Goal: Communication & Community: Answer question/provide support

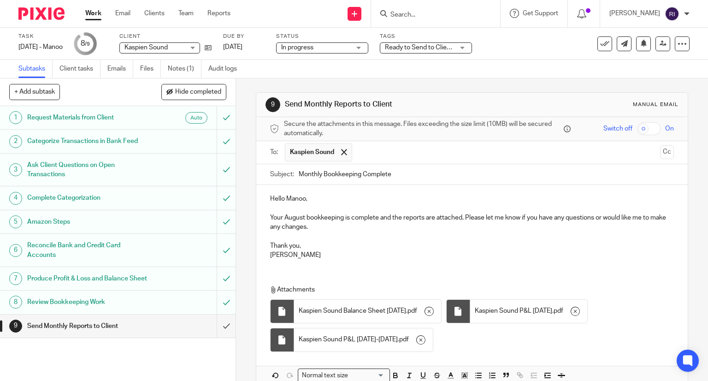
scroll to position [39, 0]
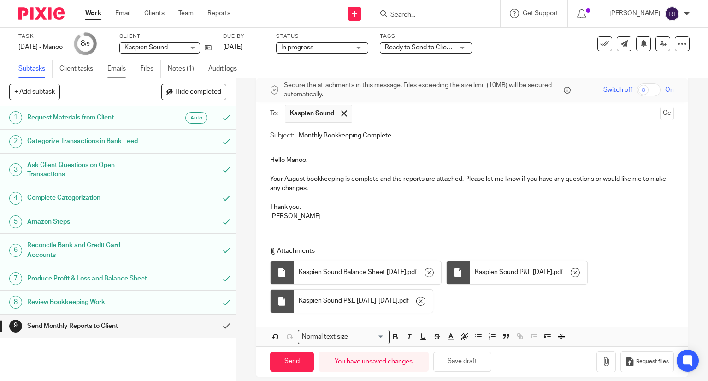
click at [115, 72] on link "Emails" at bounding box center [120, 69] width 26 height 18
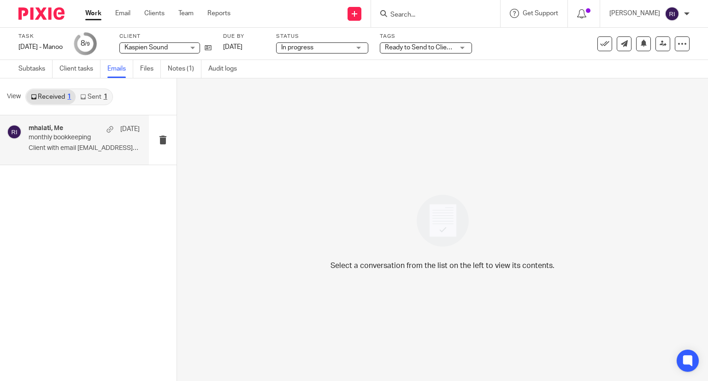
click at [94, 148] on p "Client with email mhalati@gmail.com uploaded..." at bounding box center [84, 148] width 111 height 8
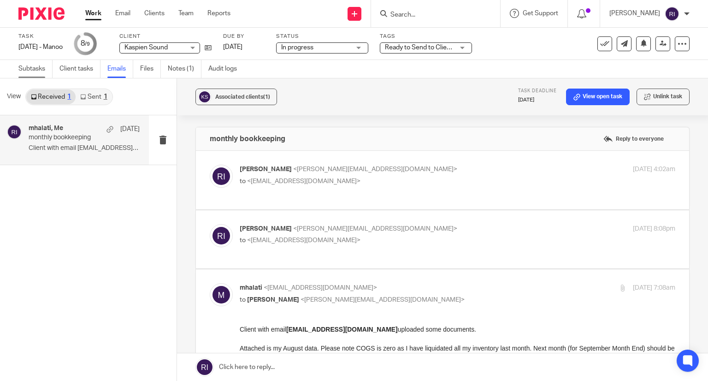
click at [26, 70] on link "Subtasks" at bounding box center [35, 69] width 34 height 18
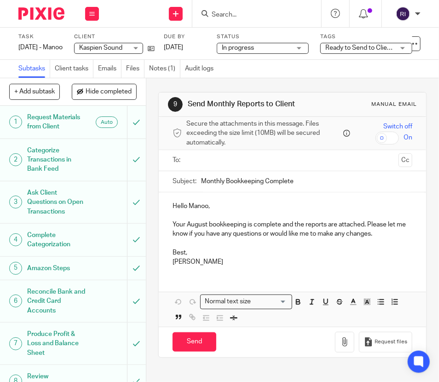
click at [242, 165] on input "text" at bounding box center [292, 160] width 205 height 11
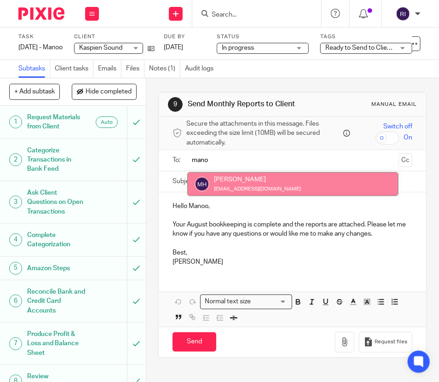
type input "mano"
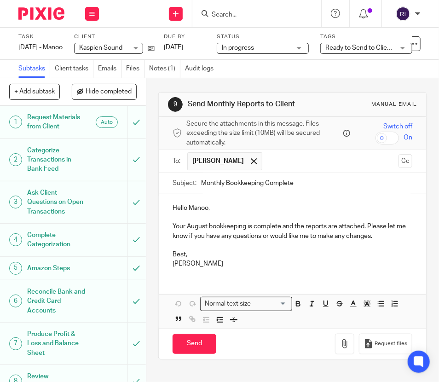
click at [174, 251] on p "Best," at bounding box center [293, 254] width 240 height 9
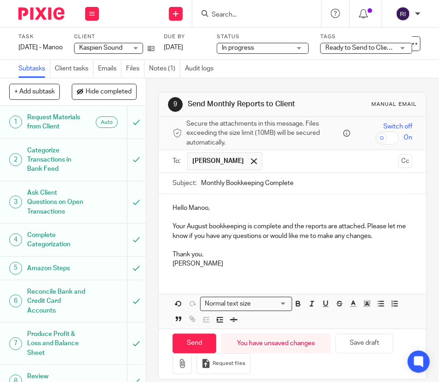
click at [290, 275] on div "Hello Manoo, Your August bookkeeping is complete and the reports are attached. …" at bounding box center [293, 235] width 268 height 82
click at [174, 357] on button "button" at bounding box center [182, 364] width 19 height 21
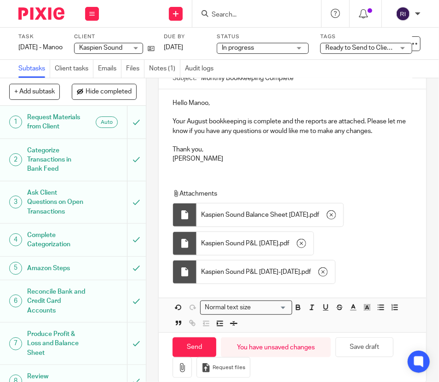
scroll to position [109, 0]
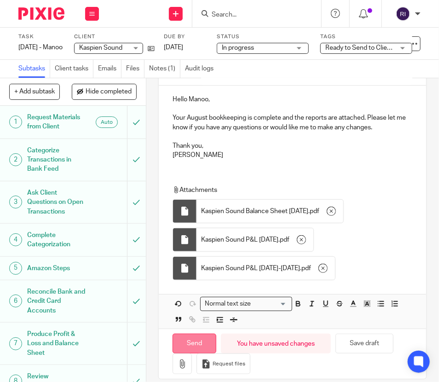
click at [184, 338] on input "Send" at bounding box center [195, 344] width 44 height 20
type input "Sent"
click at [96, 6] on div "Work Email Clients Team Reports Settings" at bounding box center [92, 13] width 32 height 27
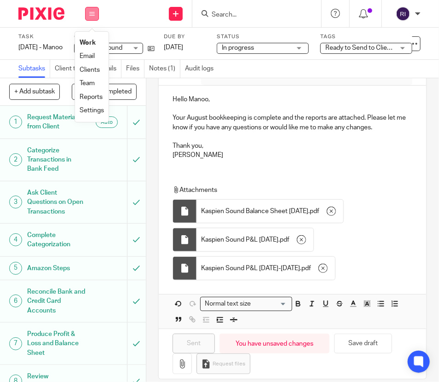
click at [90, 15] on icon at bounding box center [92, 14] width 6 height 6
click at [83, 41] on link "Work" at bounding box center [88, 43] width 16 height 6
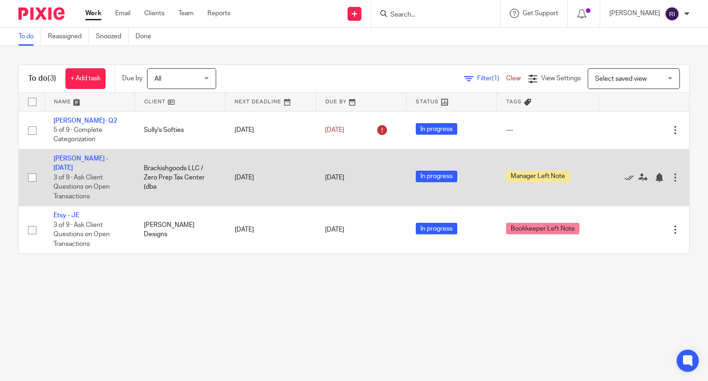
click at [68, 153] on td "Joel - Aug 2025 3 of 9 · Ask Client Questions on Open Transactions" at bounding box center [89, 177] width 90 height 57
click at [68, 158] on link "[PERSON_NAME] - [DATE]" at bounding box center [80, 163] width 55 height 16
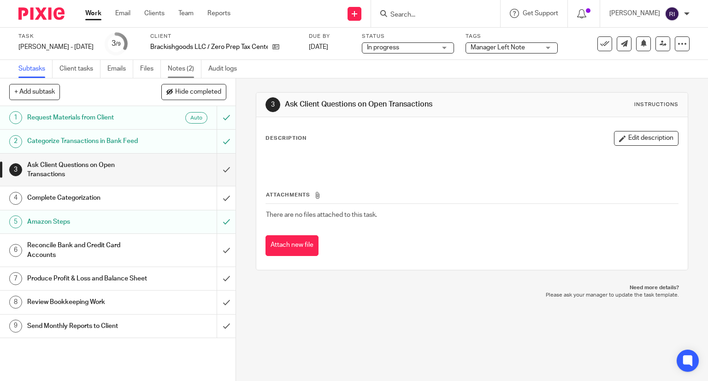
click at [169, 68] on link "Notes (2)" at bounding box center [185, 69] width 34 height 18
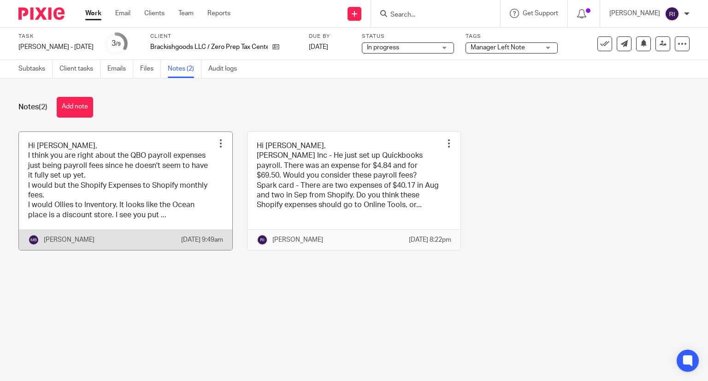
click at [90, 163] on link at bounding box center [125, 191] width 213 height 118
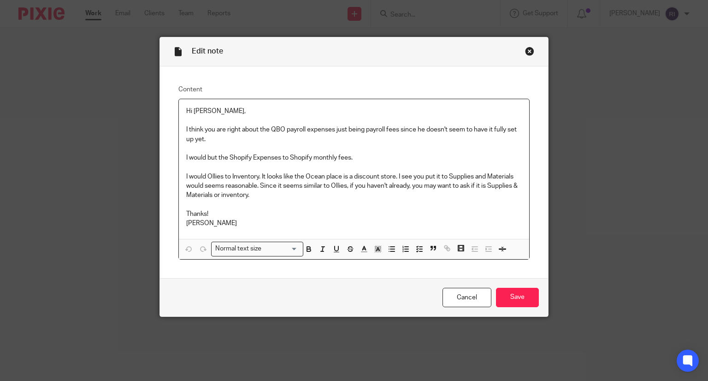
click at [456, 134] on p "I think you are right about the QBO payroll expenses just being payroll fees si…" at bounding box center [354, 134] width 336 height 19
click at [407, 130] on p "I think you are right about the QBO payroll expenses just being payroll fees si…" at bounding box center [354, 134] width 336 height 19
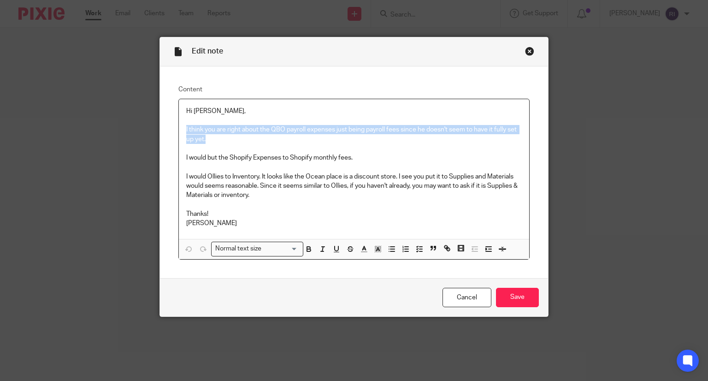
click at [407, 130] on p "I think you are right about the QBO payroll expenses just being payroll fees si…" at bounding box center [354, 134] width 336 height 19
